Goal: Task Accomplishment & Management: Use online tool/utility

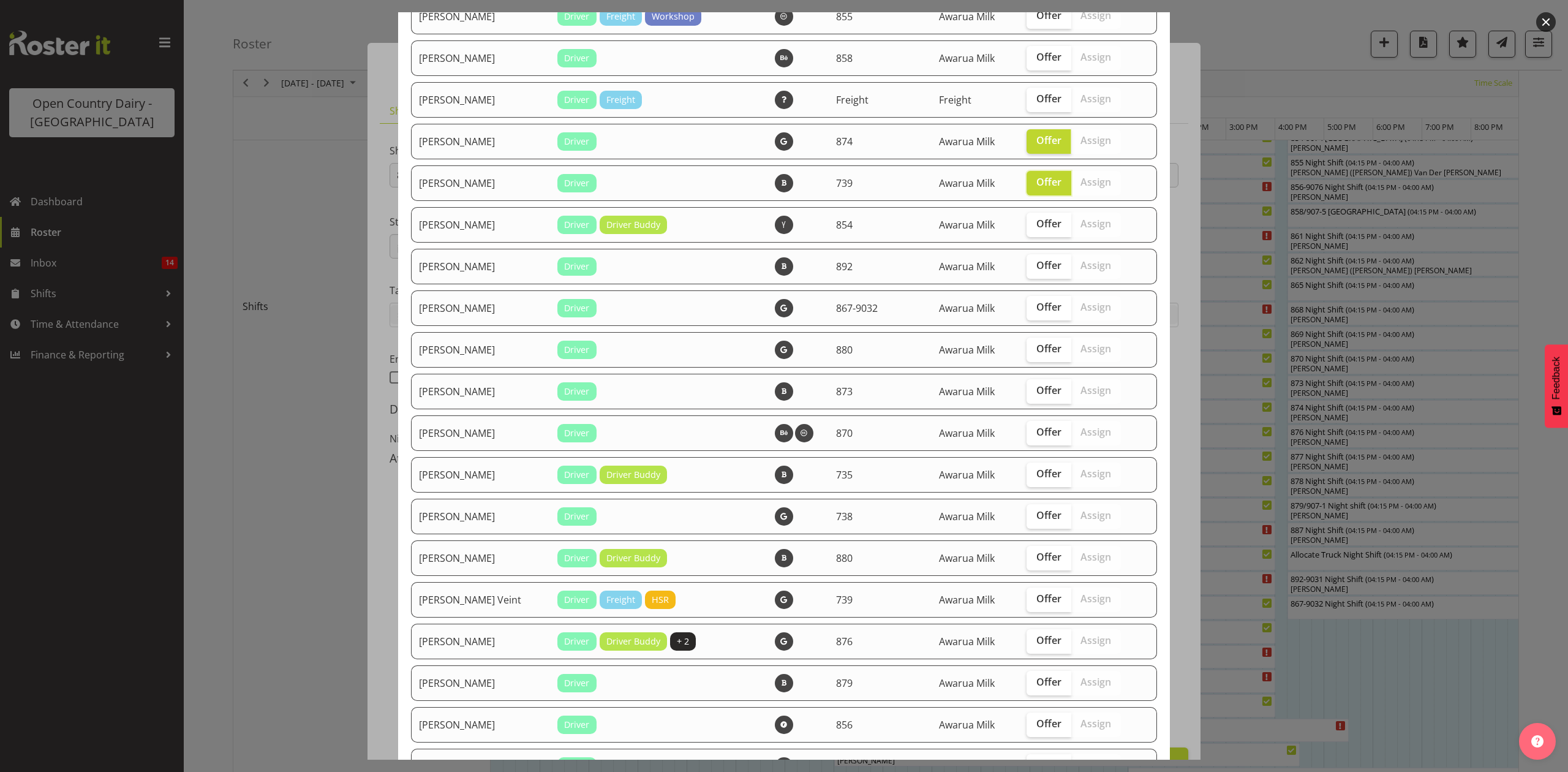
scroll to position [1388, 0]
click at [1037, 306] on span "Offer" at bounding box center [1049, 307] width 25 height 12
click at [1027, 306] on input "Offer" at bounding box center [1030, 307] width 8 height 8
checkbox input "true"
click at [1037, 388] on span "Offer" at bounding box center [1049, 390] width 25 height 12
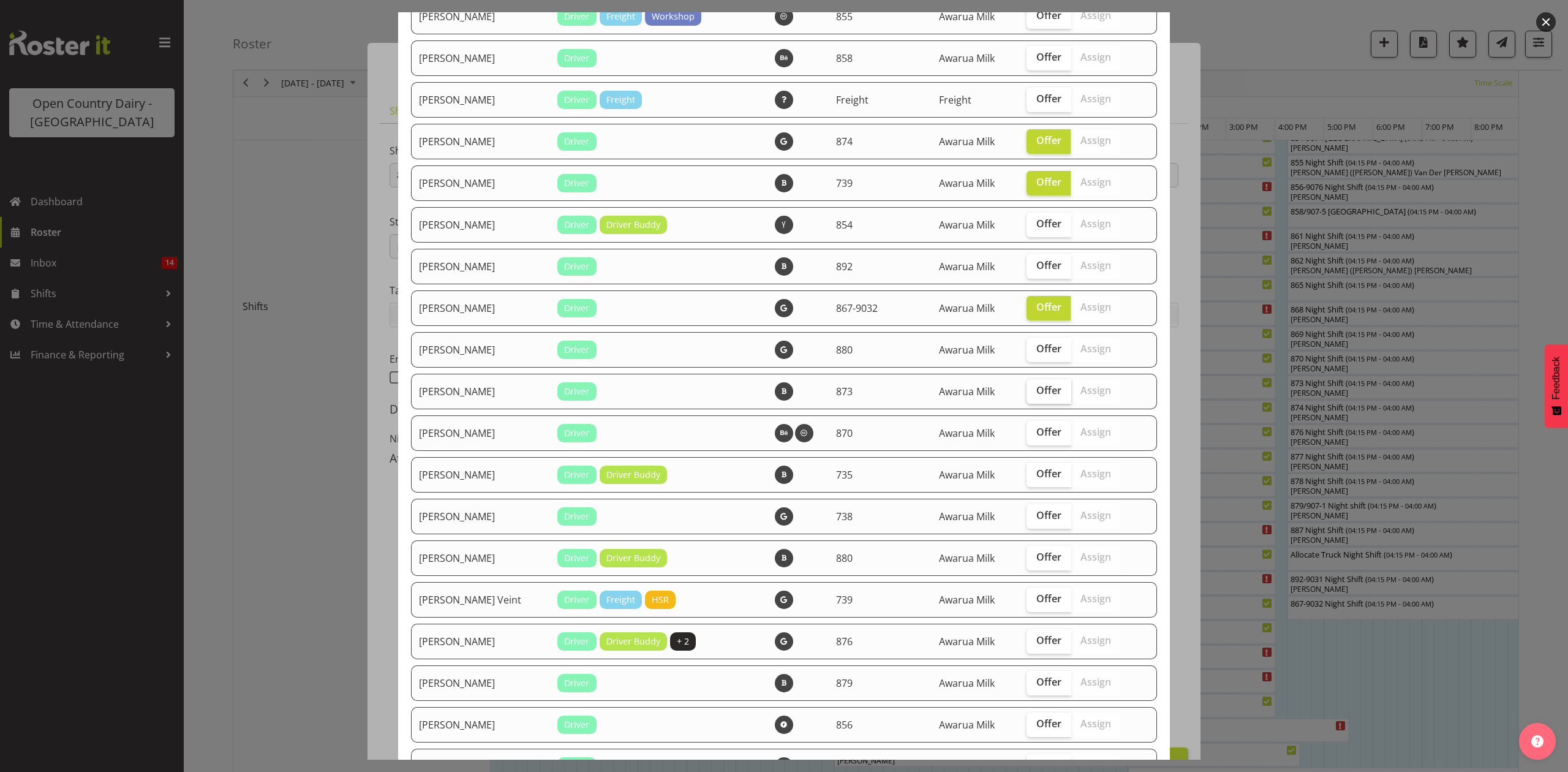
click at [1027, 388] on input "Offer" at bounding box center [1030, 391] width 8 height 8
checkbox input "true"
click at [1037, 476] on span "Offer" at bounding box center [1049, 474] width 25 height 12
click at [1027, 476] on input "Offer" at bounding box center [1030, 474] width 8 height 8
checkbox input "true"
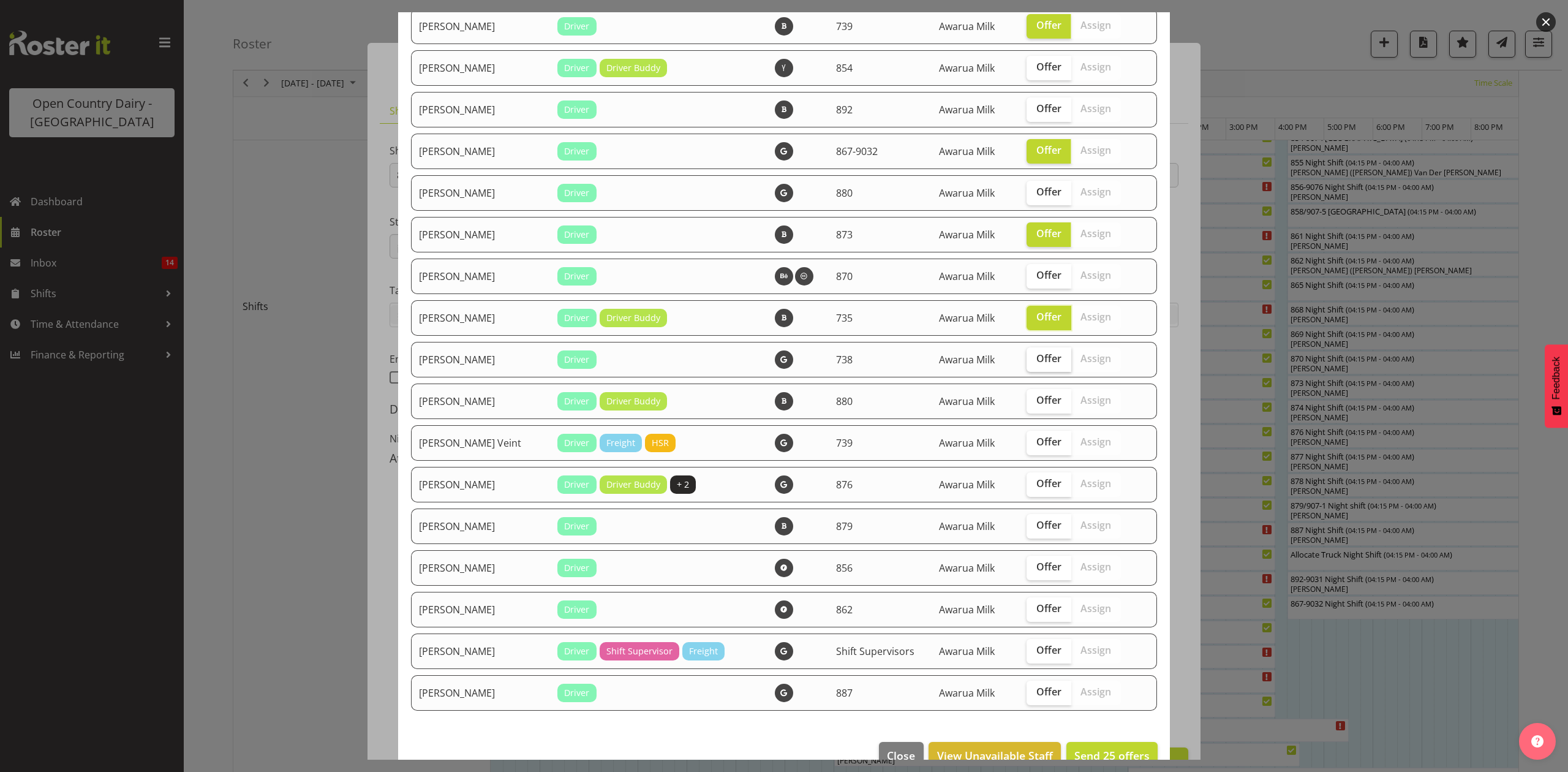
scroll to position [1552, 0]
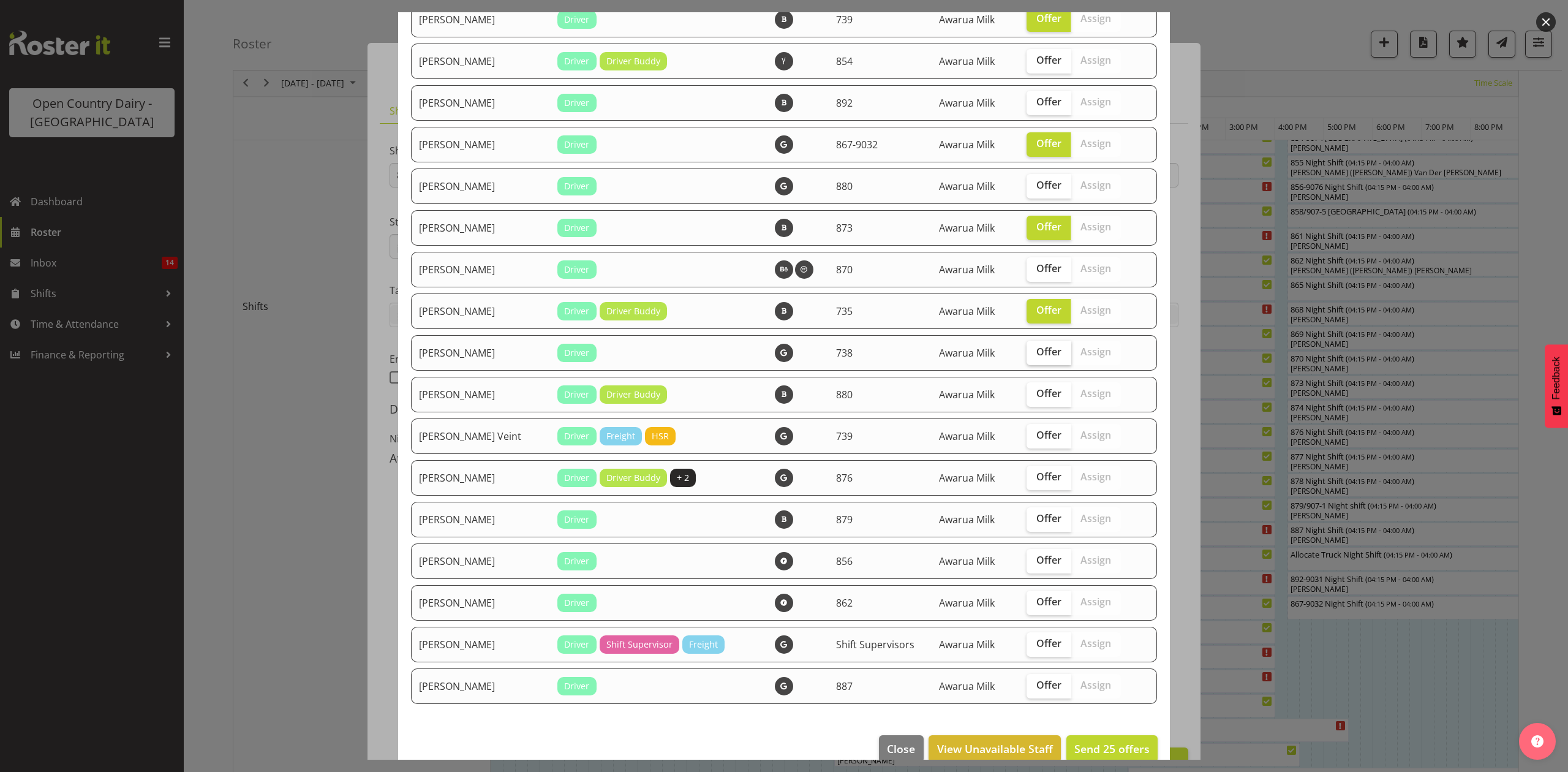
click at [1037, 351] on span "Offer" at bounding box center [1049, 351] width 25 height 12
click at [1034, 351] on input "Offer" at bounding box center [1030, 351] width 8 height 8
checkbox input "true"
click at [1037, 471] on span "Offer" at bounding box center [1049, 477] width 25 height 12
click at [1027, 473] on input "Offer" at bounding box center [1030, 477] width 8 height 8
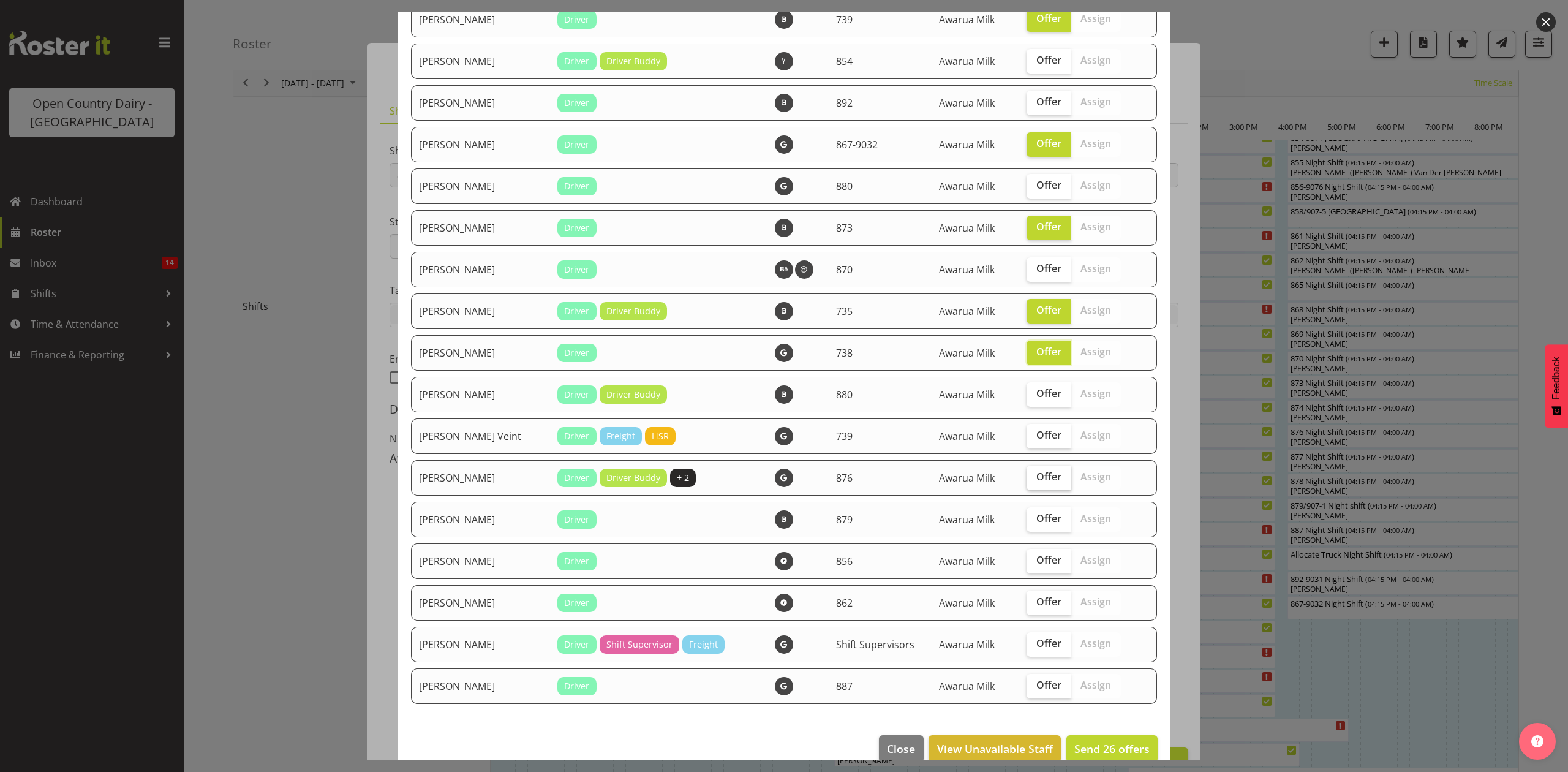
checkbox input "true"
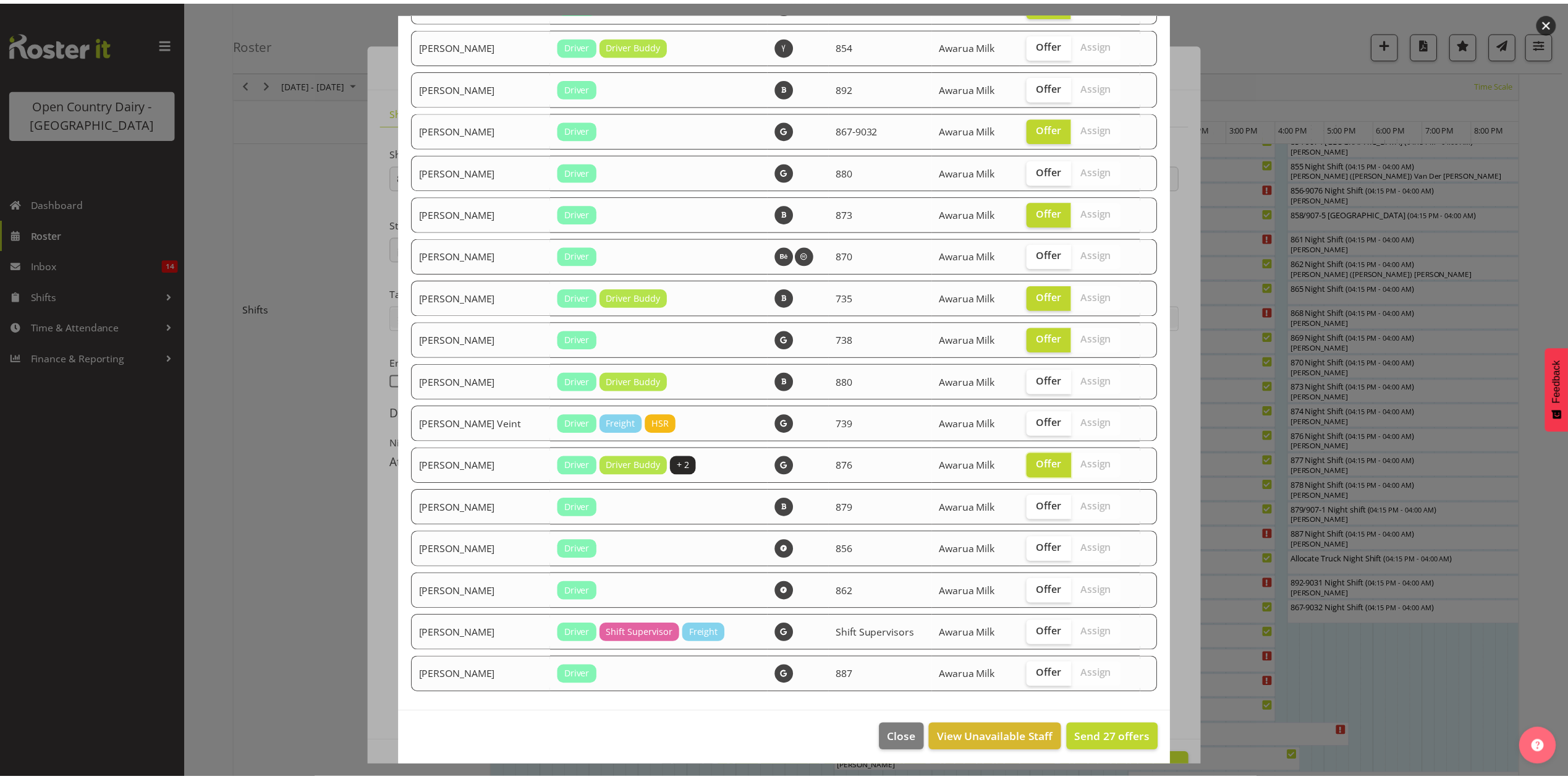
scroll to position [1586, 0]
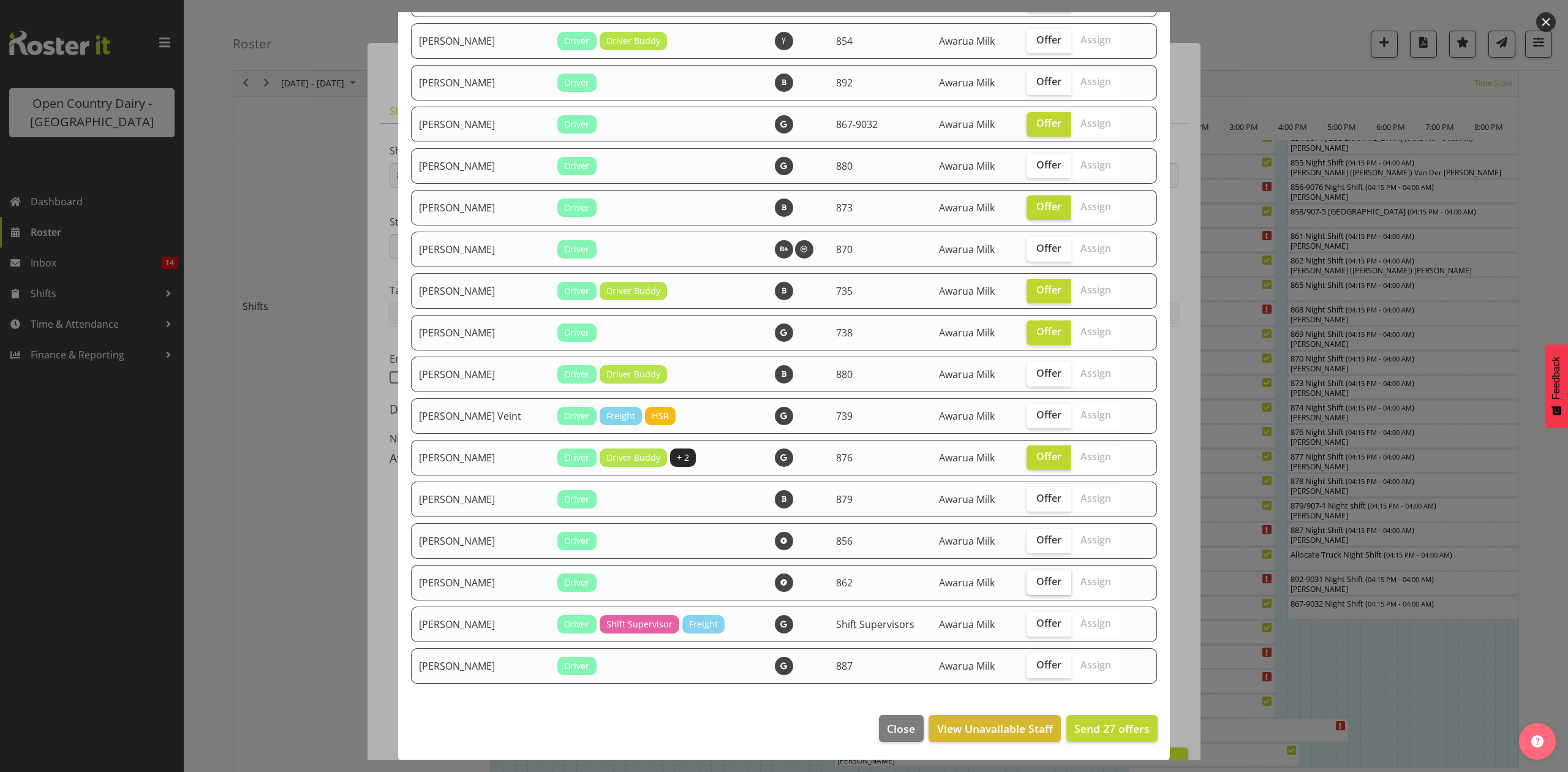
click at [1037, 582] on span "Offer" at bounding box center [1049, 581] width 25 height 12
click at [1034, 582] on input "Offer" at bounding box center [1030, 581] width 8 height 8
checkbox input "true"
click at [1037, 669] on span "Offer" at bounding box center [1049, 664] width 25 height 12
click at [1028, 669] on input "Offer" at bounding box center [1030, 664] width 8 height 8
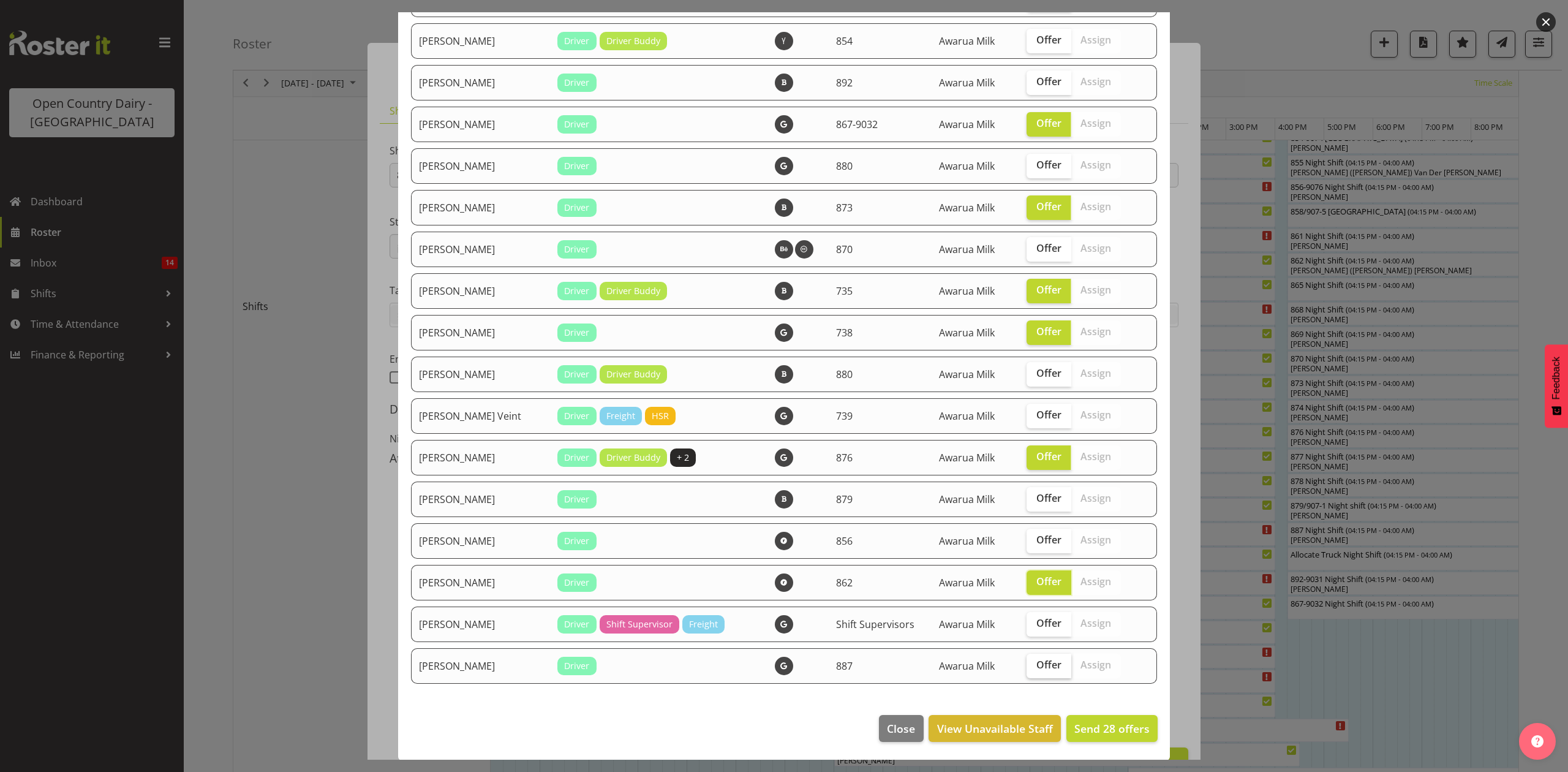
checkbox input "true"
click at [1074, 727] on span "Send 29 offers" at bounding box center [1112, 728] width 75 height 15
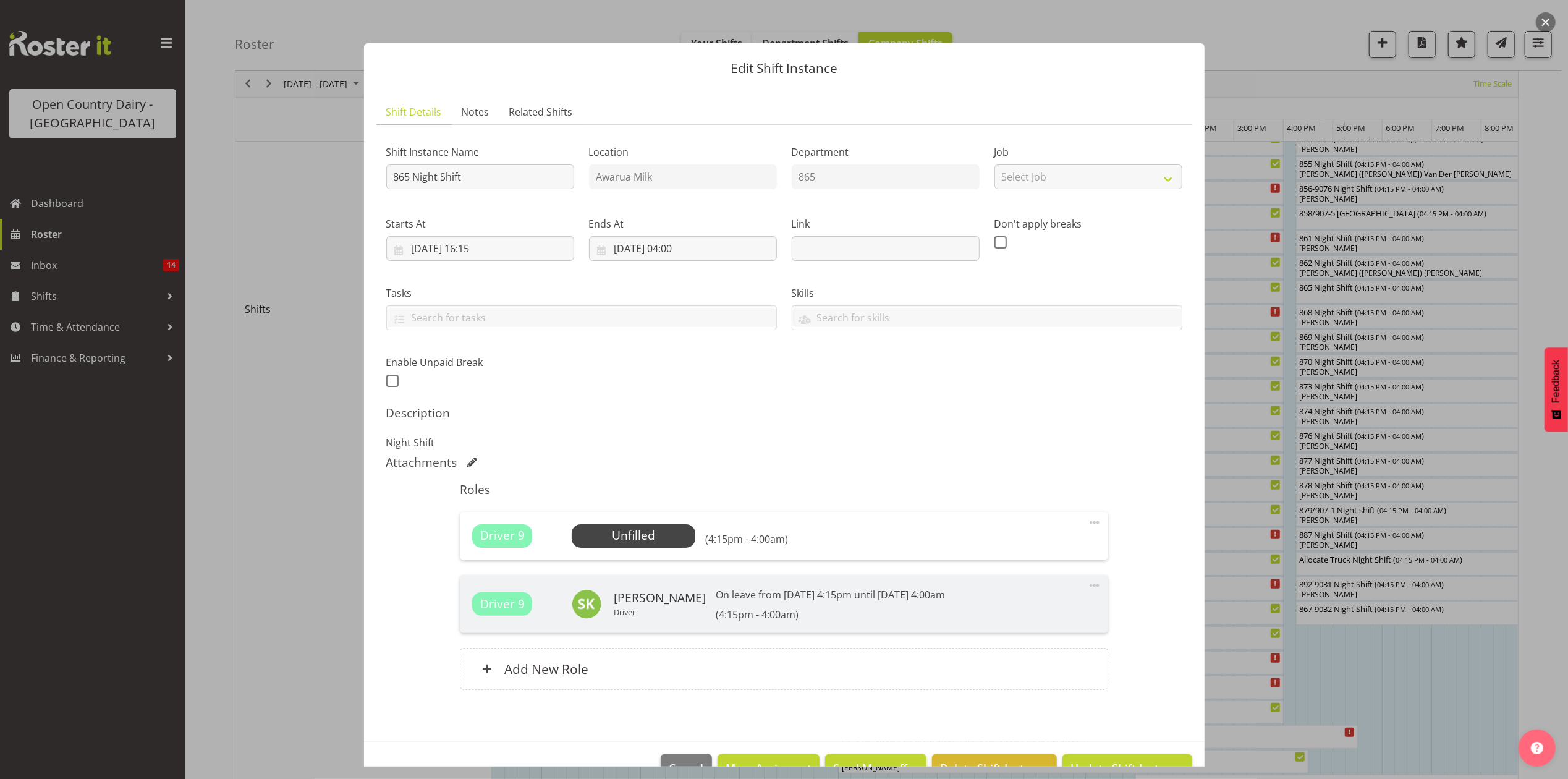
scroll to position [35, 0]
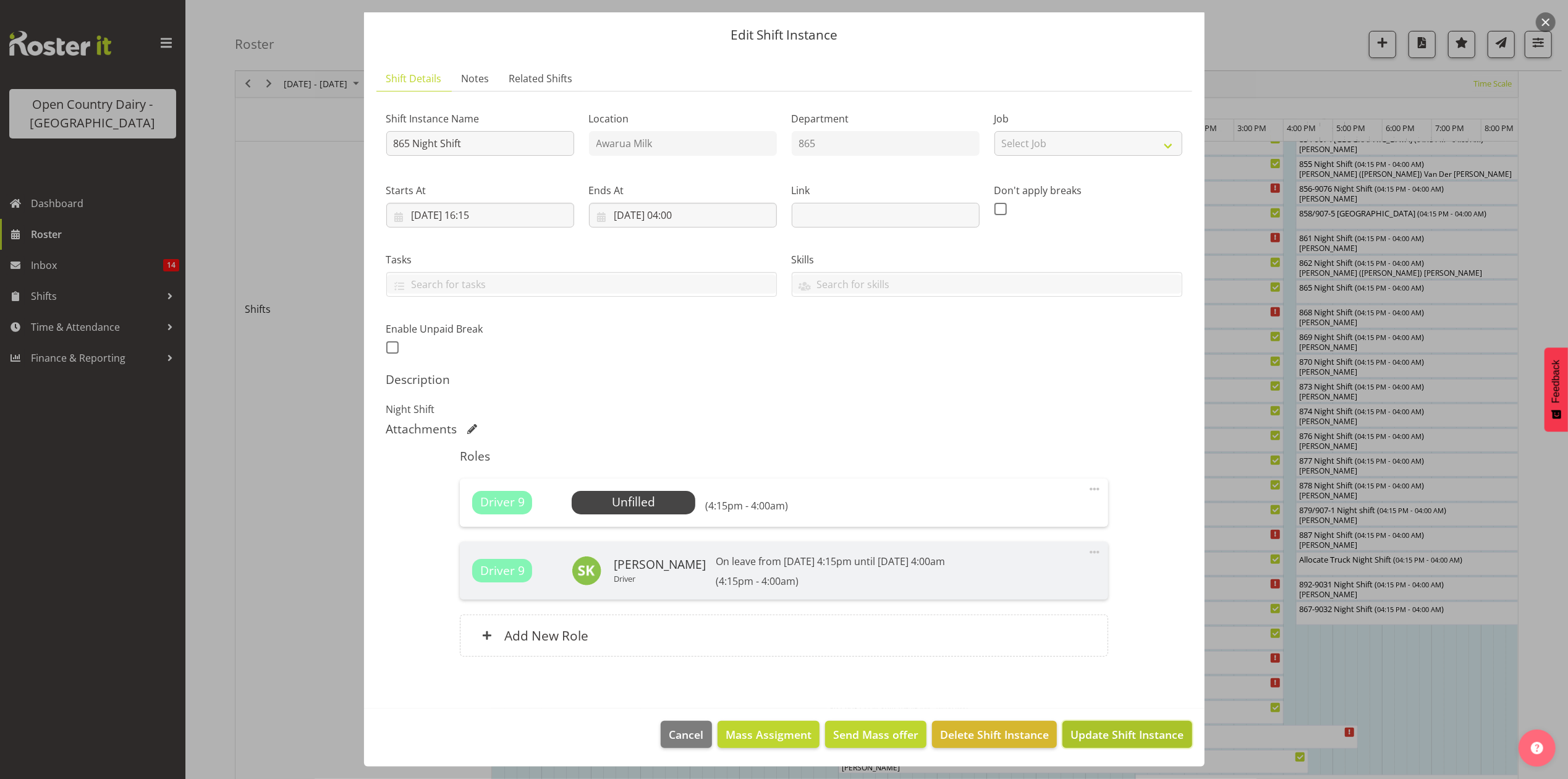
click at [1111, 738] on span "Update Shift Instance" at bounding box center [1127, 734] width 113 height 16
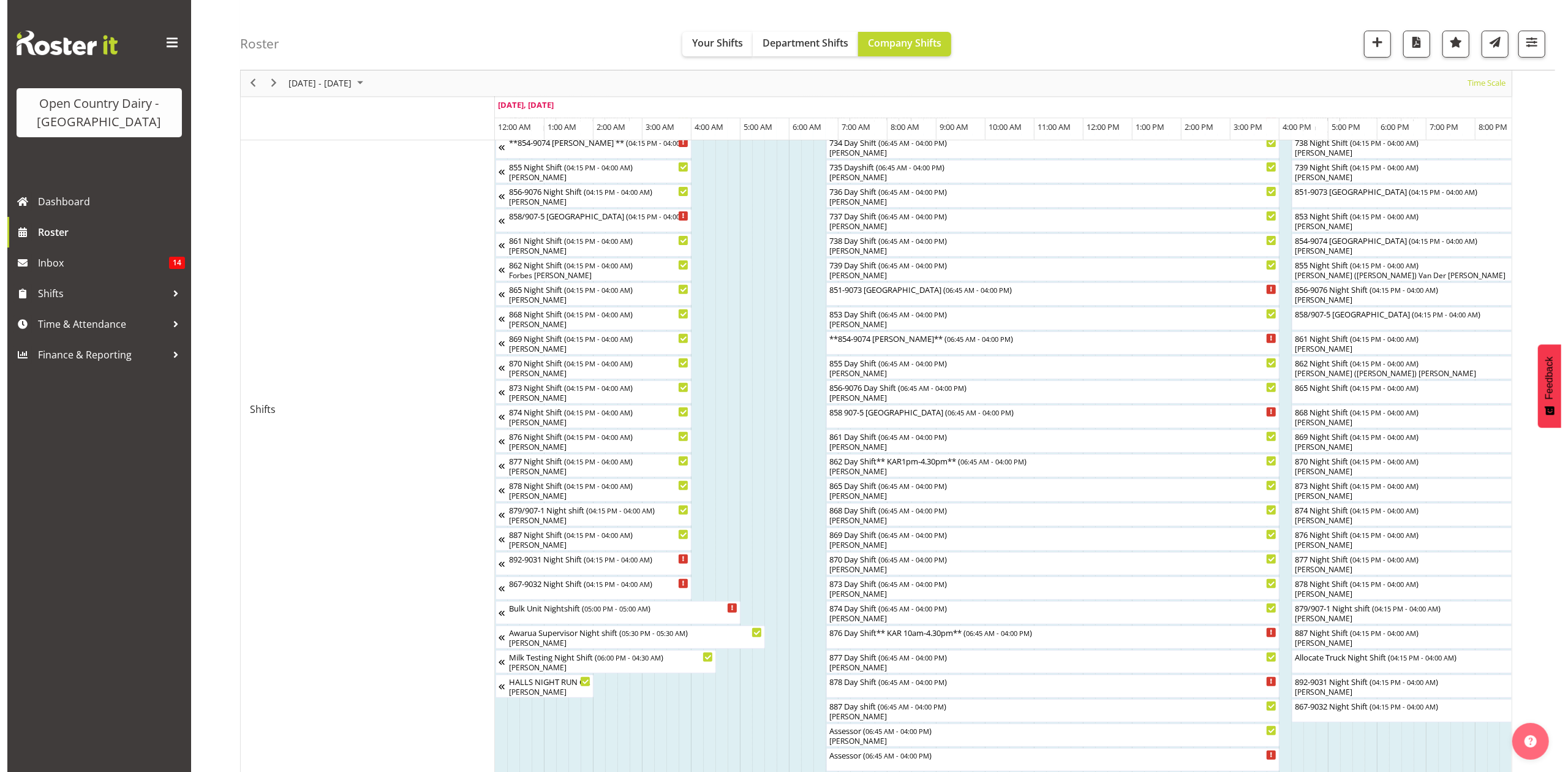
scroll to position [327, 0]
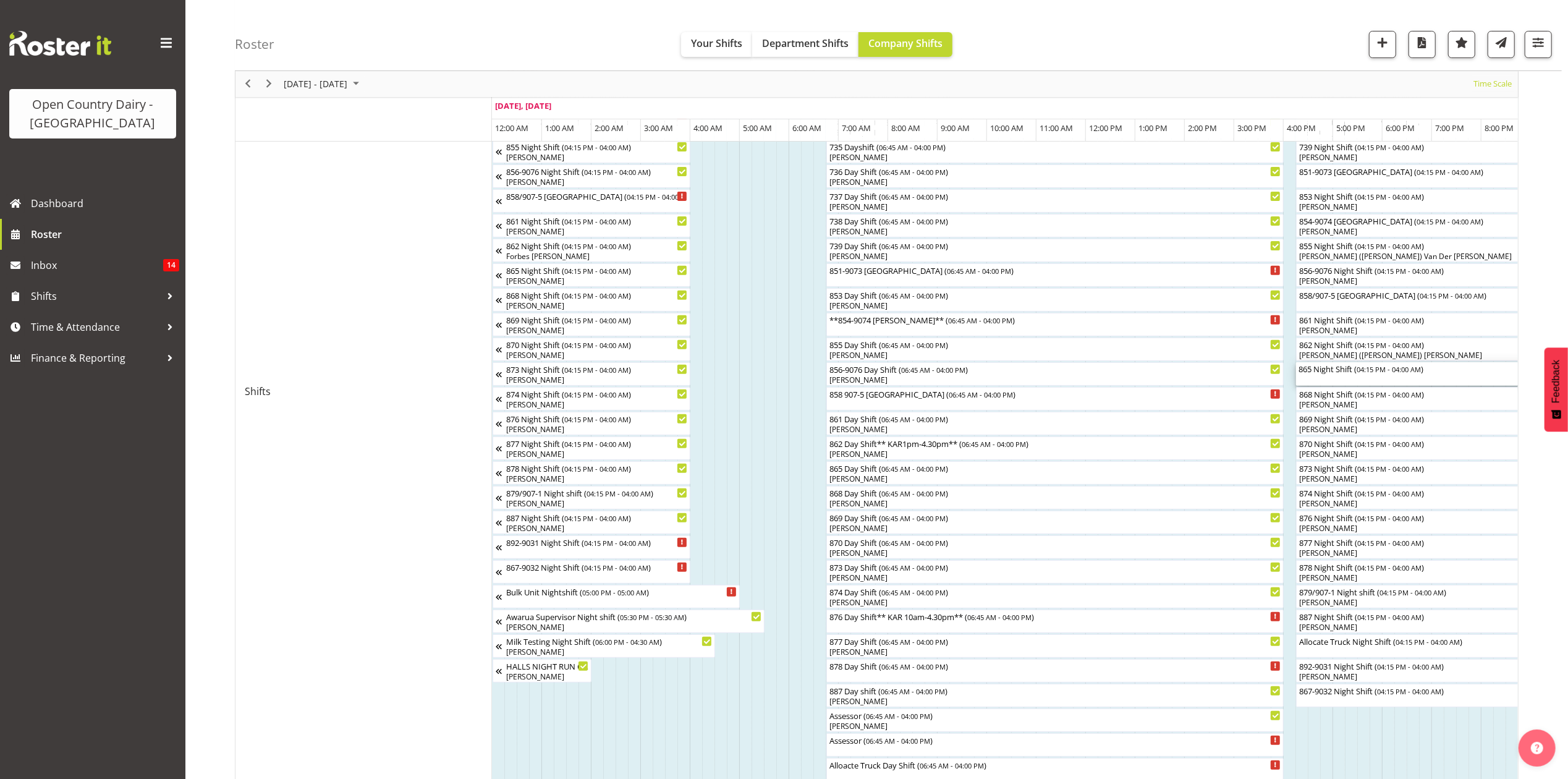
click at [1336, 372] on div "865 Night Shift ( 04:15 PM - 04:00 AM )" at bounding box center [1587, 369] width 576 height 12
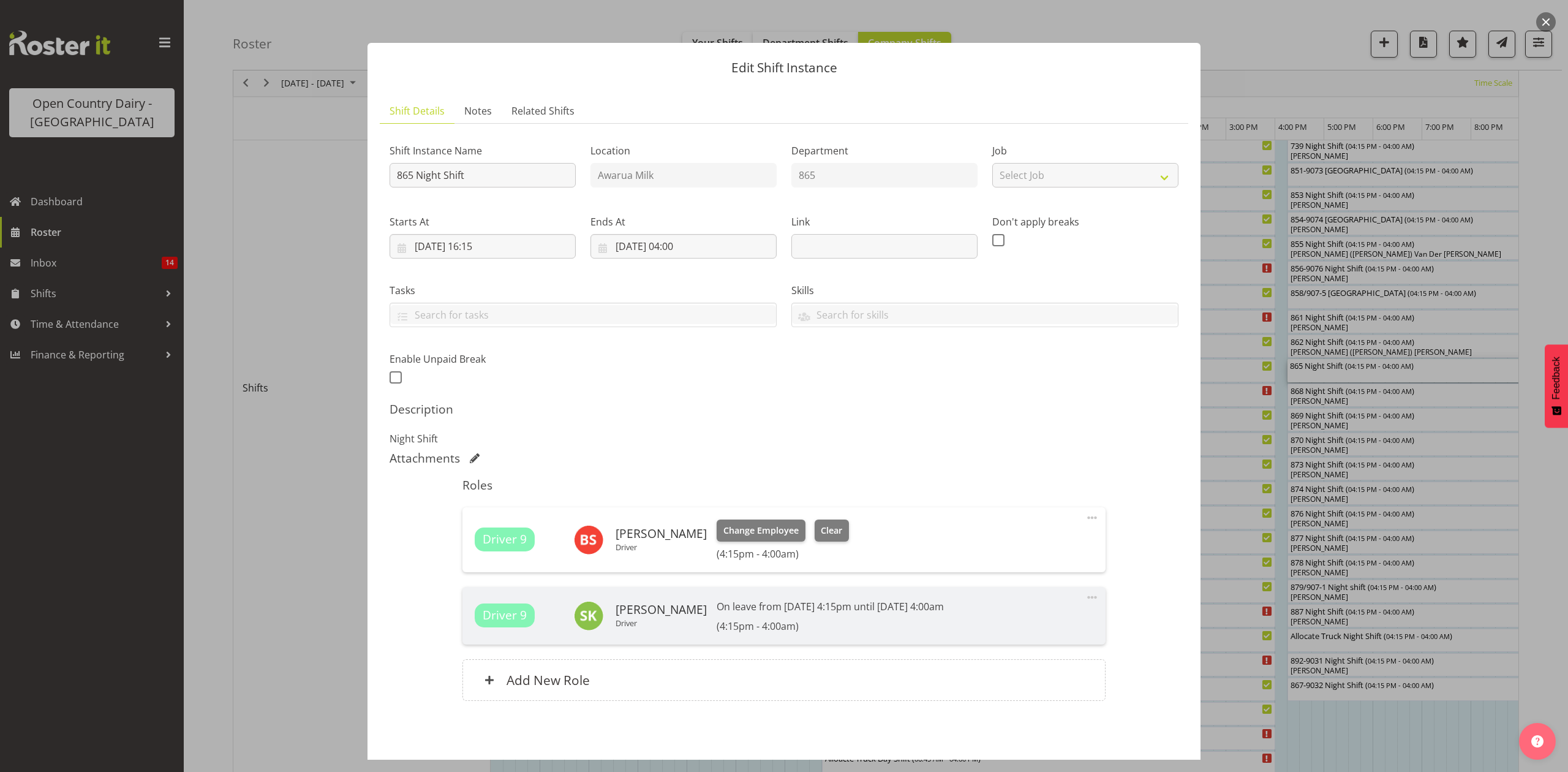
scroll to position [52, 0]
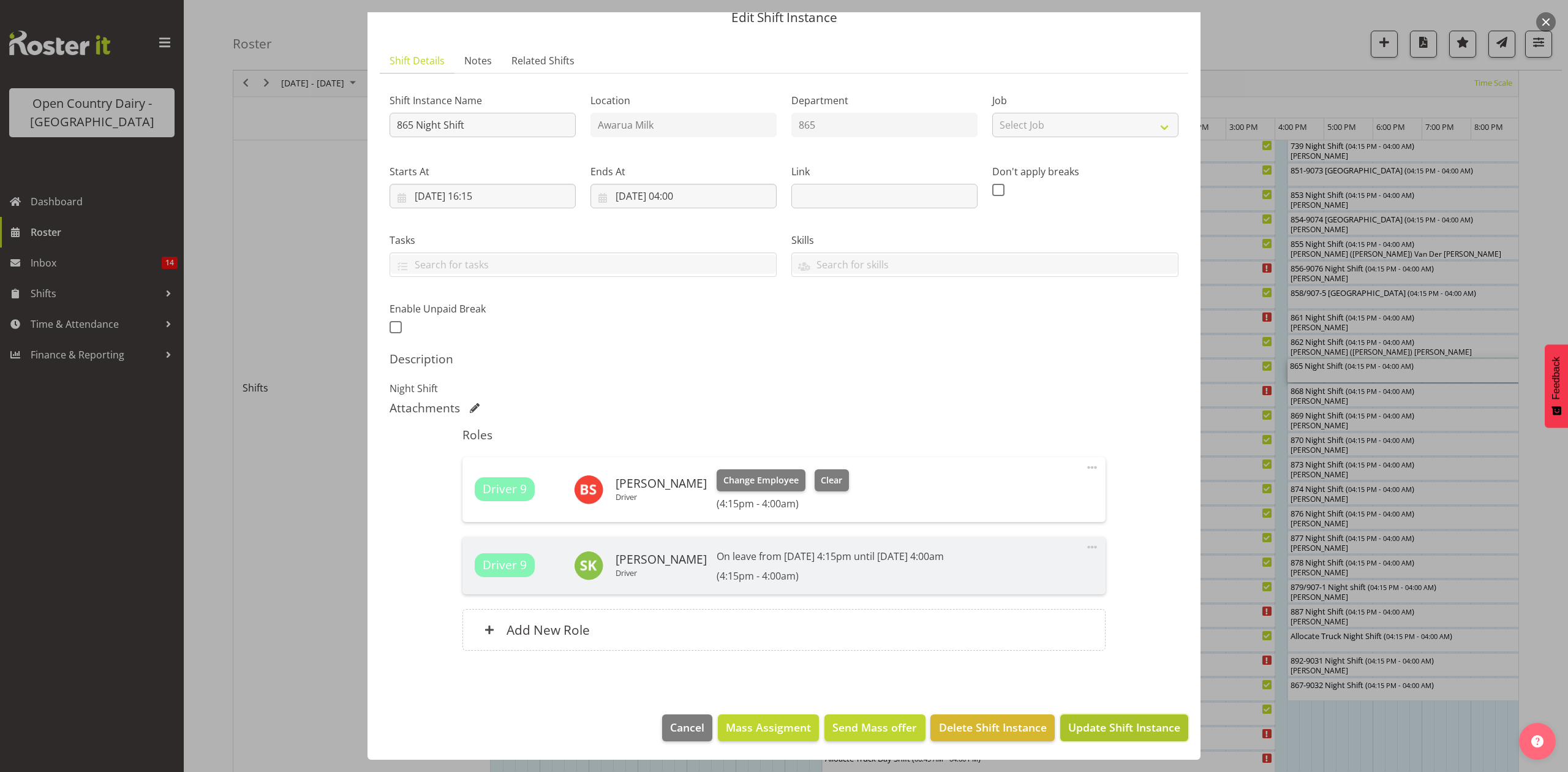
click at [1100, 731] on span "Update Shift Instance" at bounding box center [1124, 727] width 112 height 16
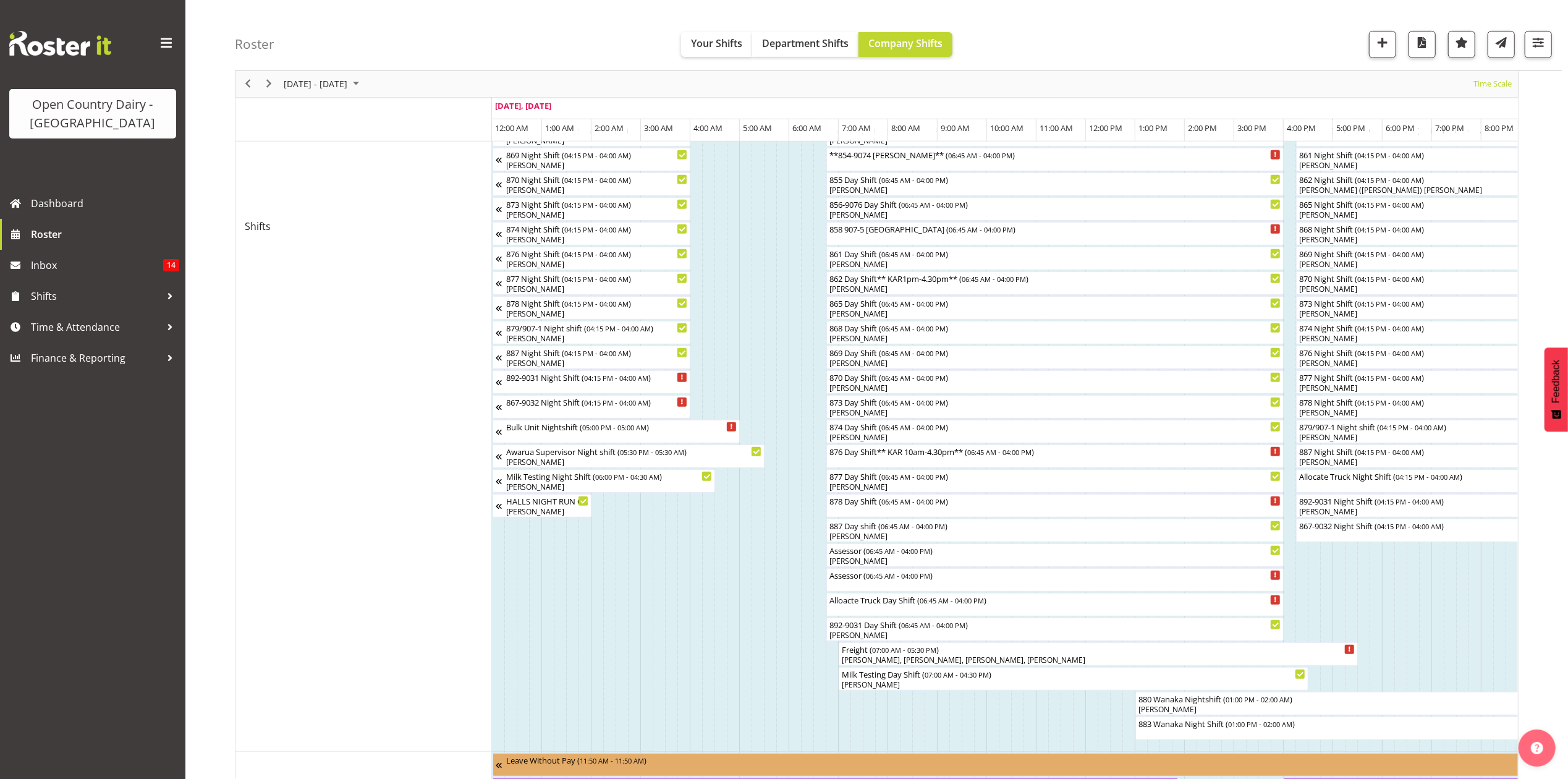
scroll to position [330, 0]
